Goal: Navigation & Orientation: Understand site structure

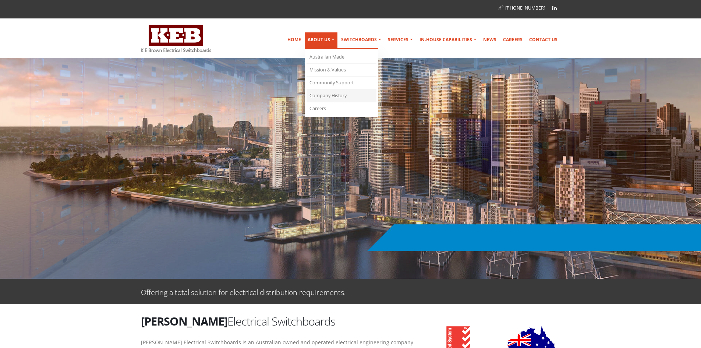
click at [329, 96] on link "Company History" at bounding box center [342, 95] width 70 height 13
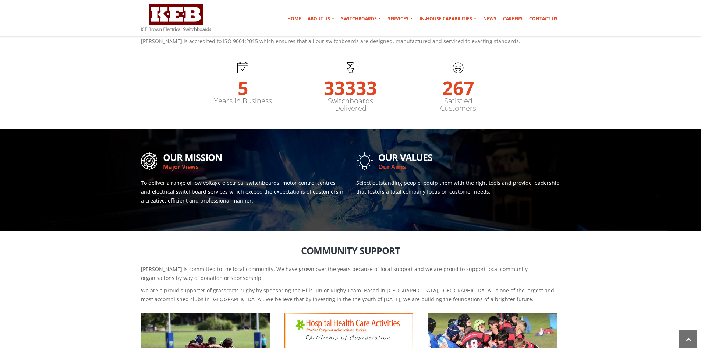
scroll to position [214, 0]
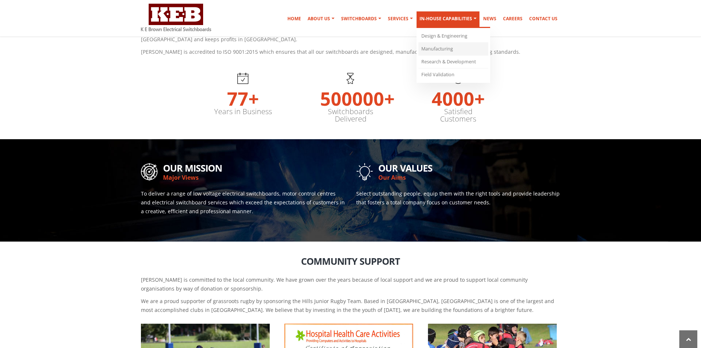
click at [440, 46] on link "Manufacturing" at bounding box center [454, 49] width 70 height 13
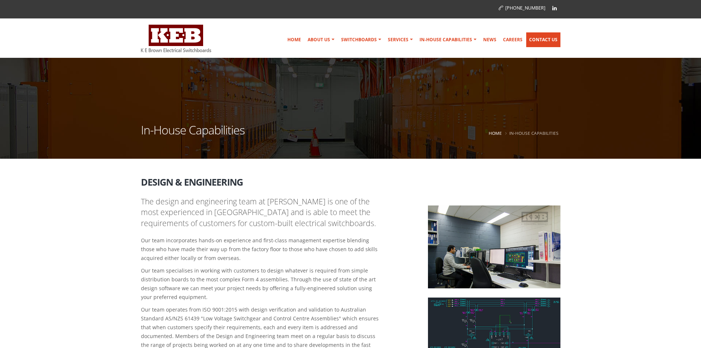
click at [544, 38] on link "Contact Us" at bounding box center [544, 39] width 34 height 15
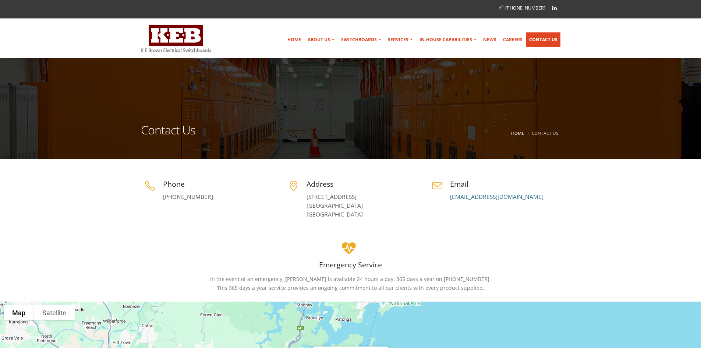
click at [539, 41] on link "Contact Us" at bounding box center [544, 39] width 34 height 15
click at [299, 38] on link "Home" at bounding box center [295, 39] width 20 height 15
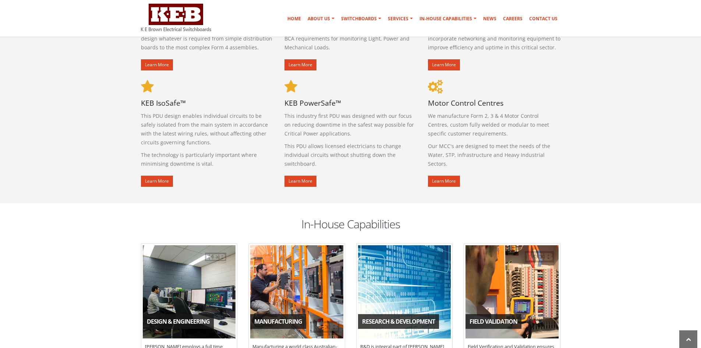
scroll to position [479, 0]
